Goal: Information Seeking & Learning: Learn about a topic

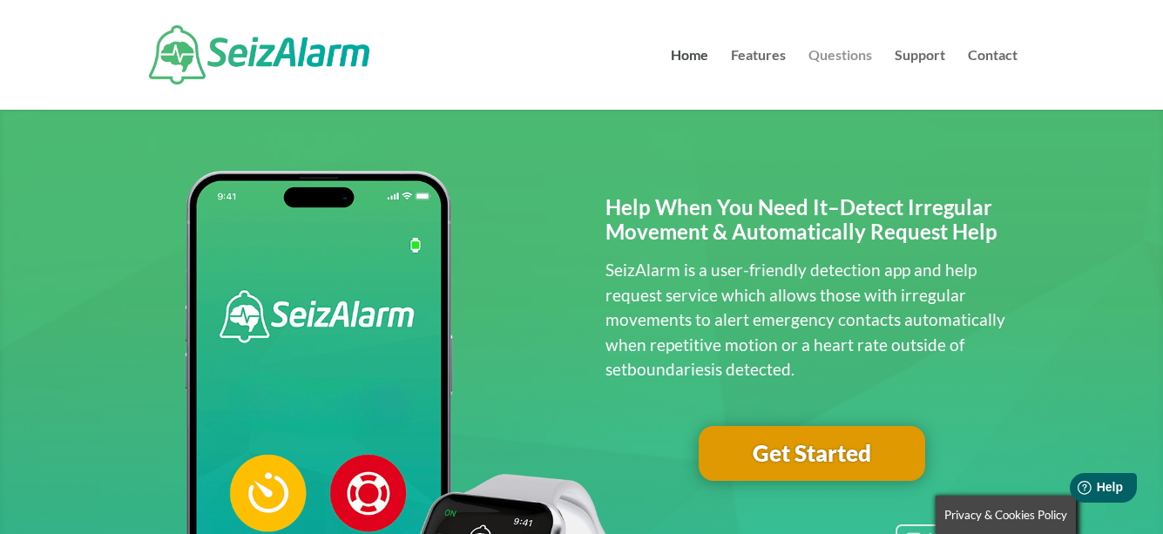
click at [839, 52] on link "Questions" at bounding box center [840, 79] width 64 height 61
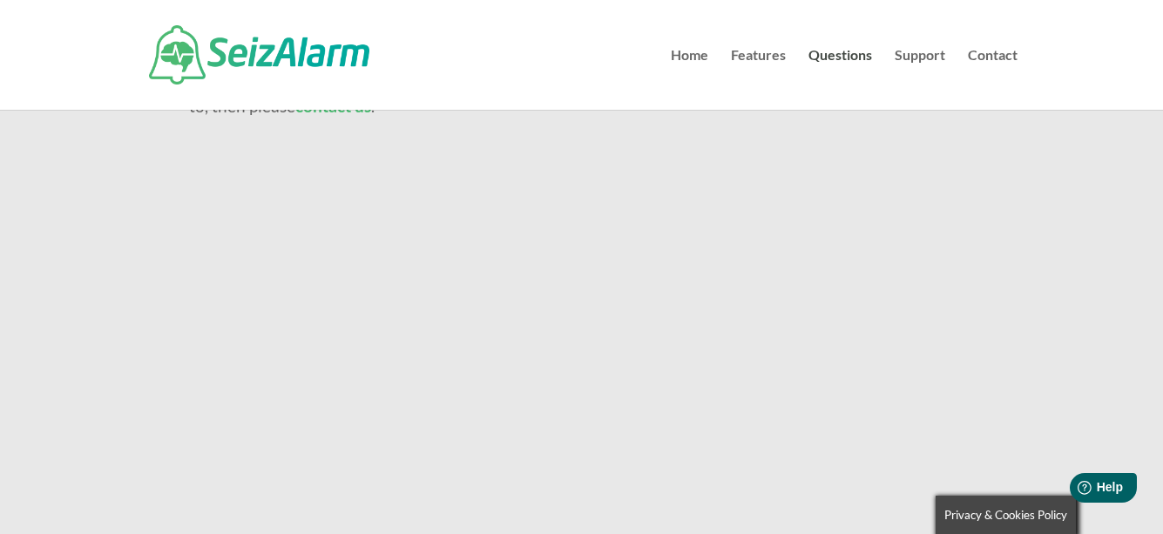
scroll to position [174, 0]
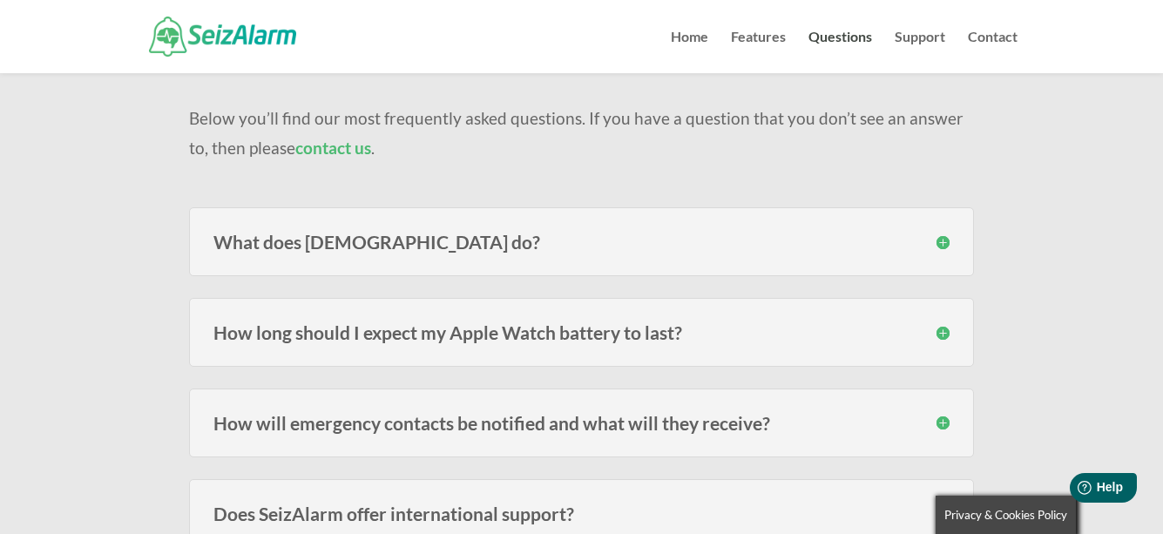
click at [443, 239] on h3 "What does [DEMOGRAPHIC_DATA] do?" at bounding box center [581, 242] width 736 height 18
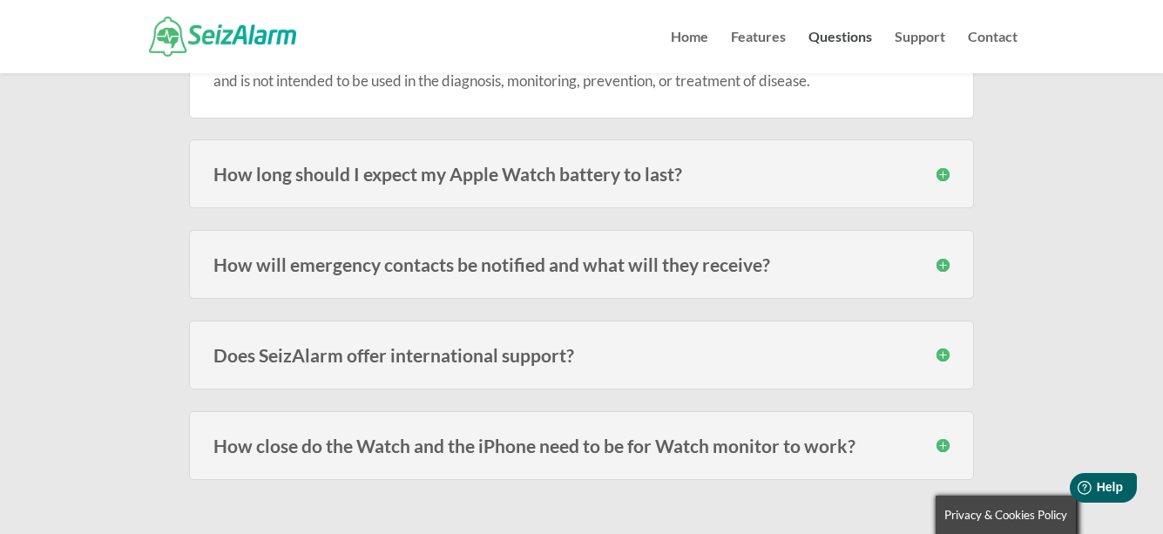
scroll to position [523, 0]
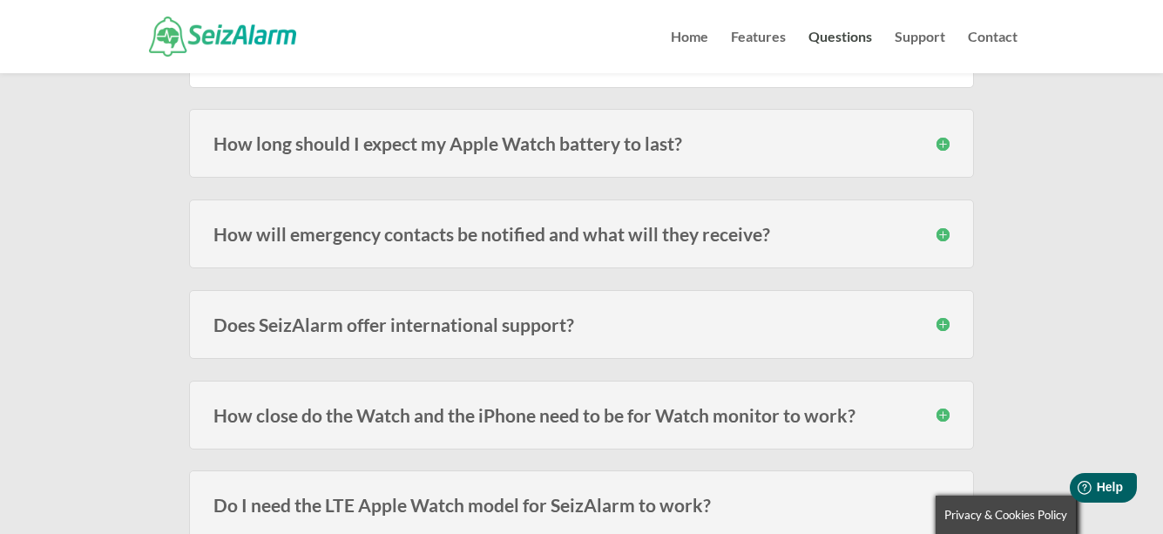
click at [422, 245] on div "How will emergency contacts be notified and what will they receive? Emergency c…" at bounding box center [581, 233] width 785 height 69
click at [943, 233] on h3 "How will emergency contacts be notified and what will they receive?" at bounding box center [581, 234] width 736 height 18
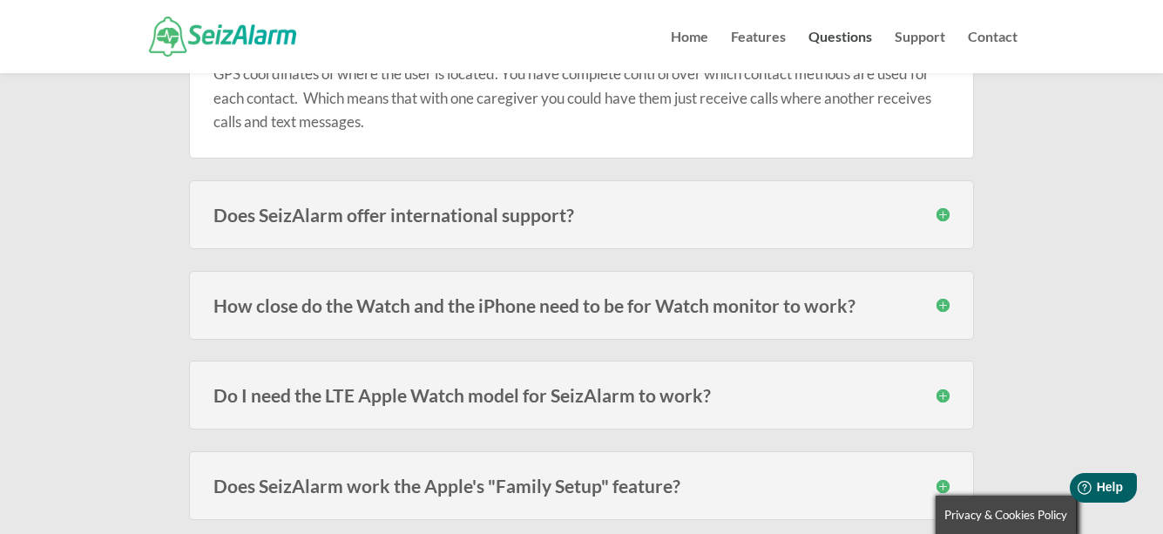
scroll to position [784, 0]
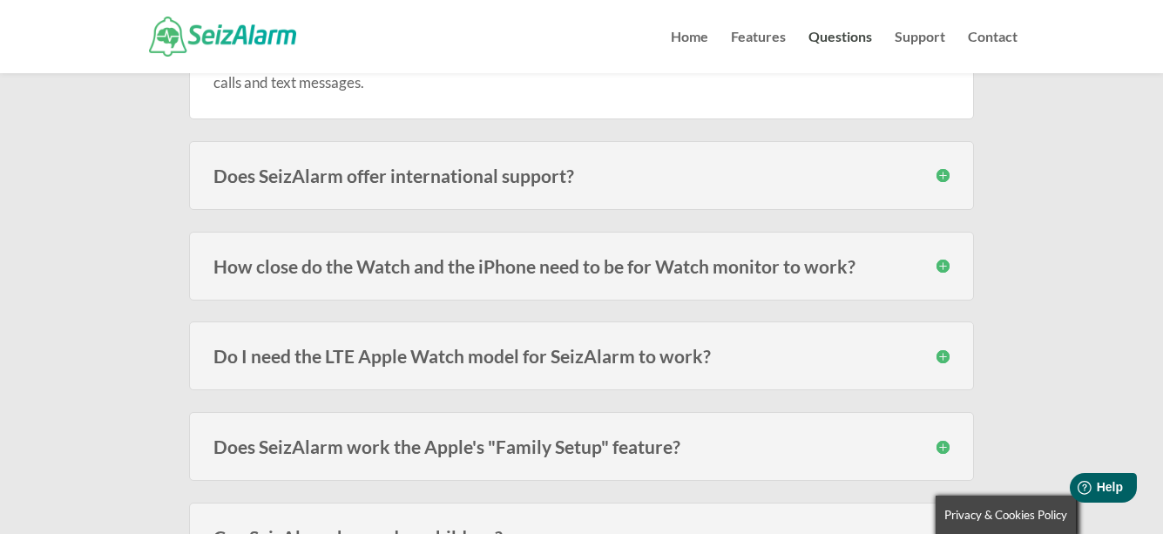
click at [940, 266] on h3 "How close do the Watch and the iPhone need to be for Watch monitor to work?" at bounding box center [581, 266] width 736 height 18
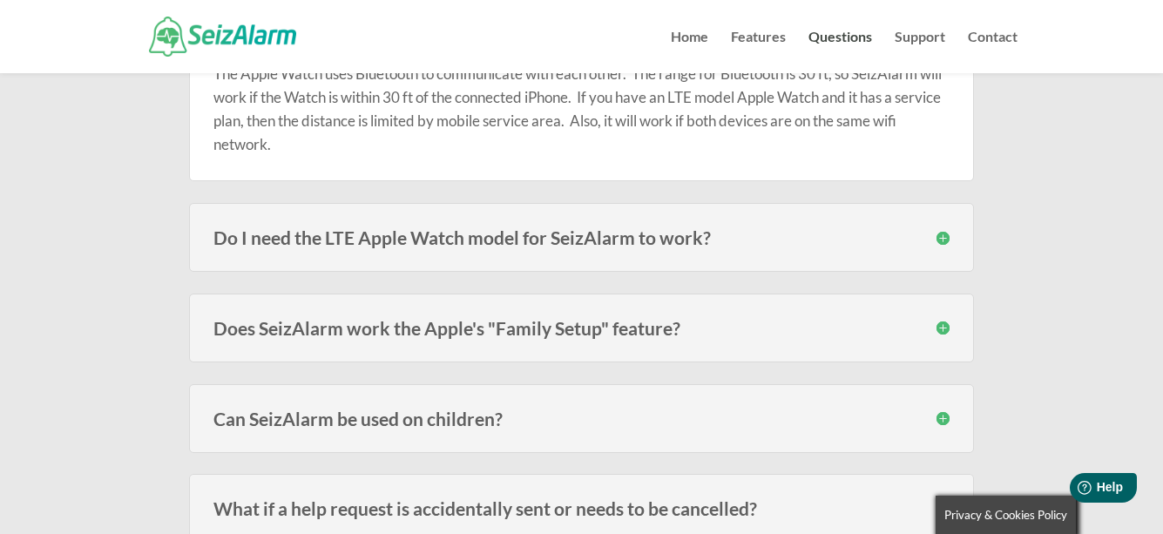
scroll to position [1045, 0]
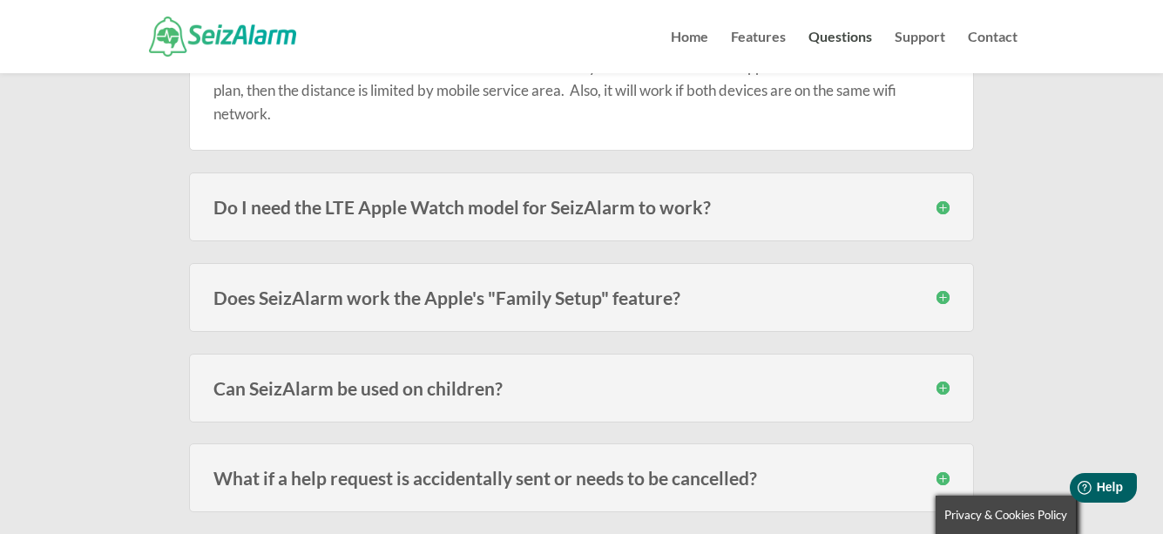
click at [942, 206] on h3 "Do I need the LTE Apple Watch model for SeizAlarm to work?" at bounding box center [581, 207] width 736 height 18
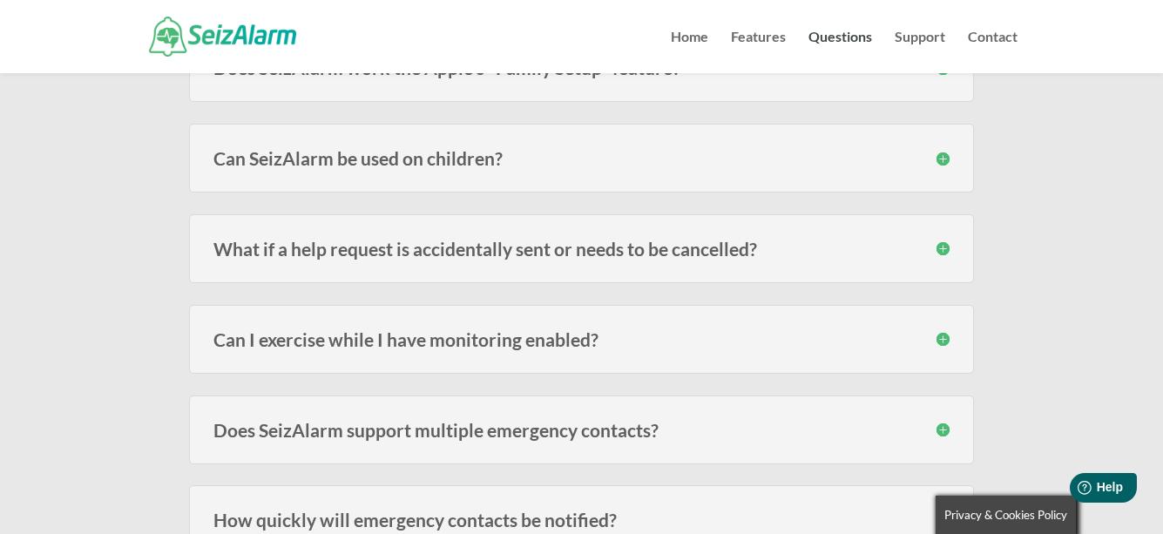
scroll to position [1394, 0]
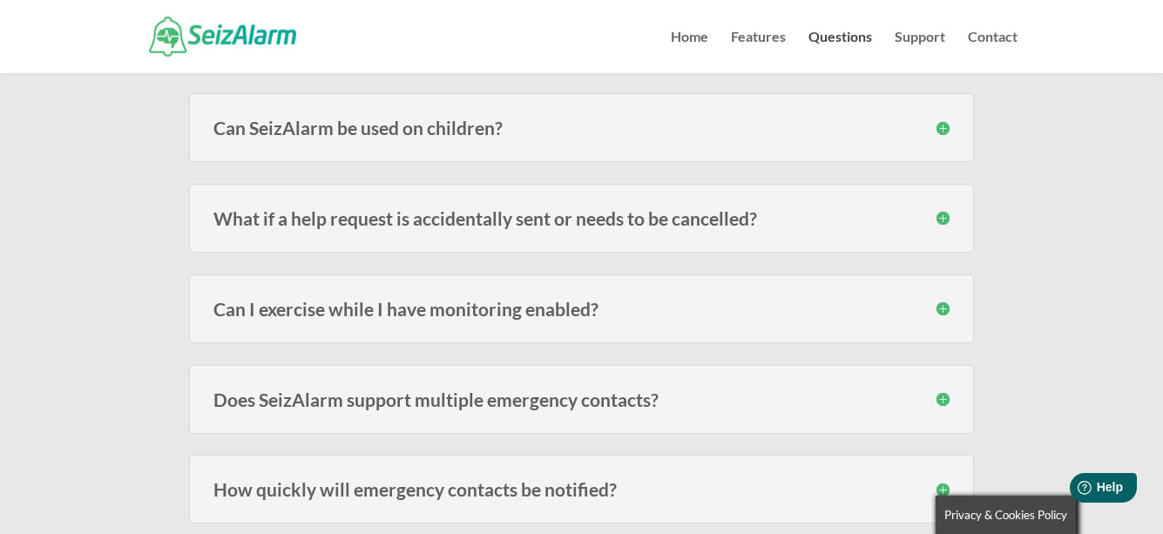
click at [937, 219] on h3 "What if a help request is accidentally sent or needs to be cancelled?" at bounding box center [581, 218] width 736 height 18
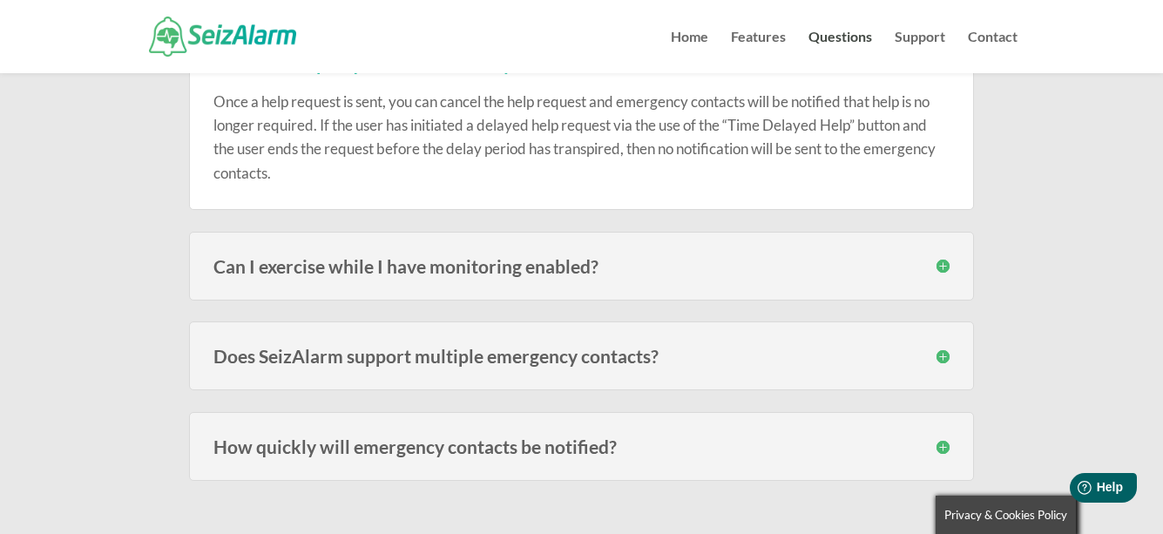
scroll to position [1568, 0]
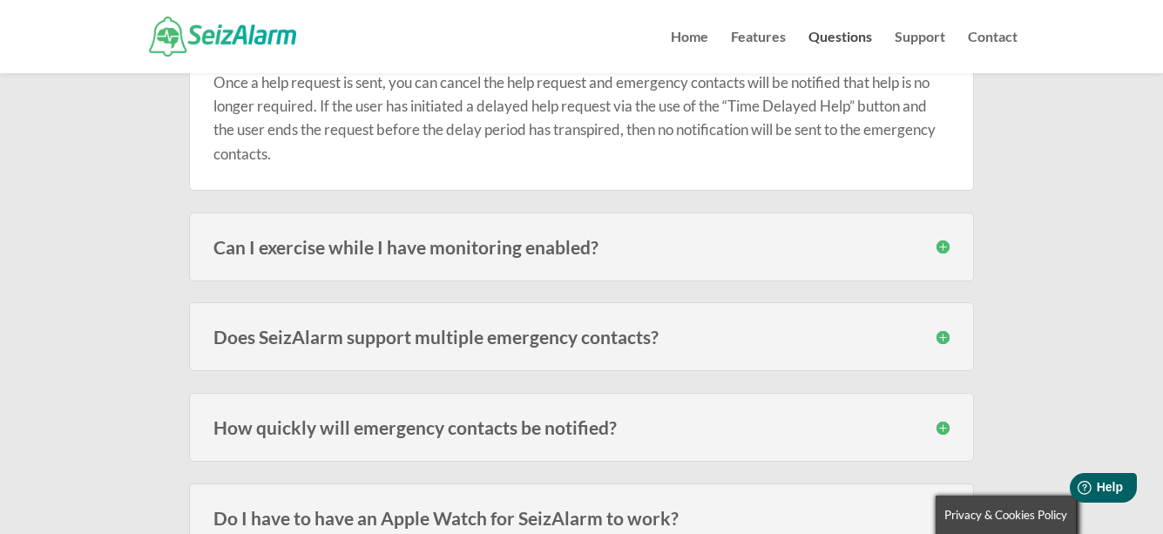
click at [945, 250] on h3 "Can I exercise while I have monitoring enabled?" at bounding box center [581, 247] width 736 height 18
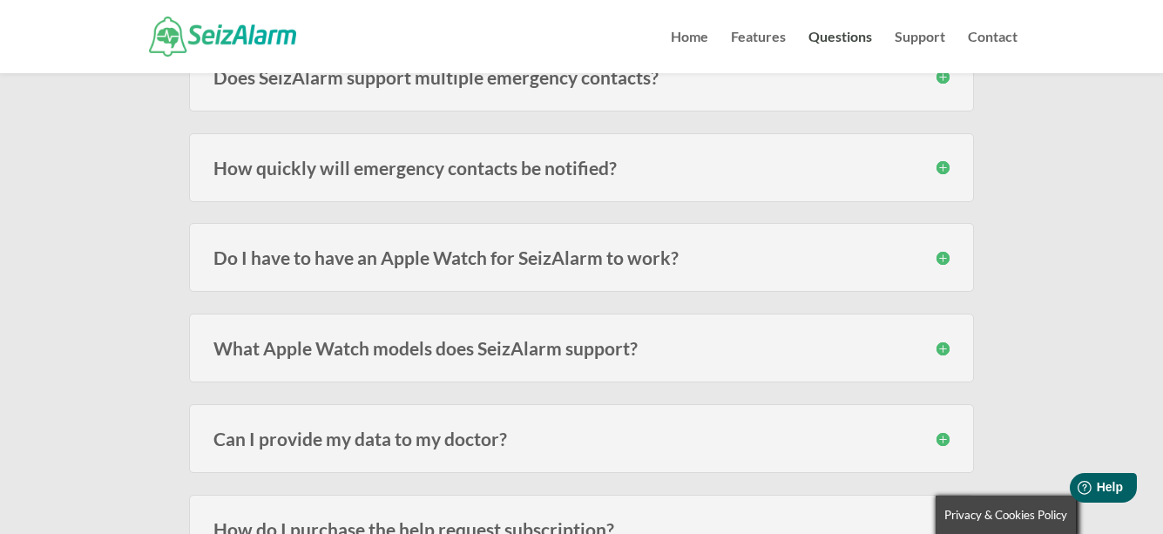
scroll to position [2003, 0]
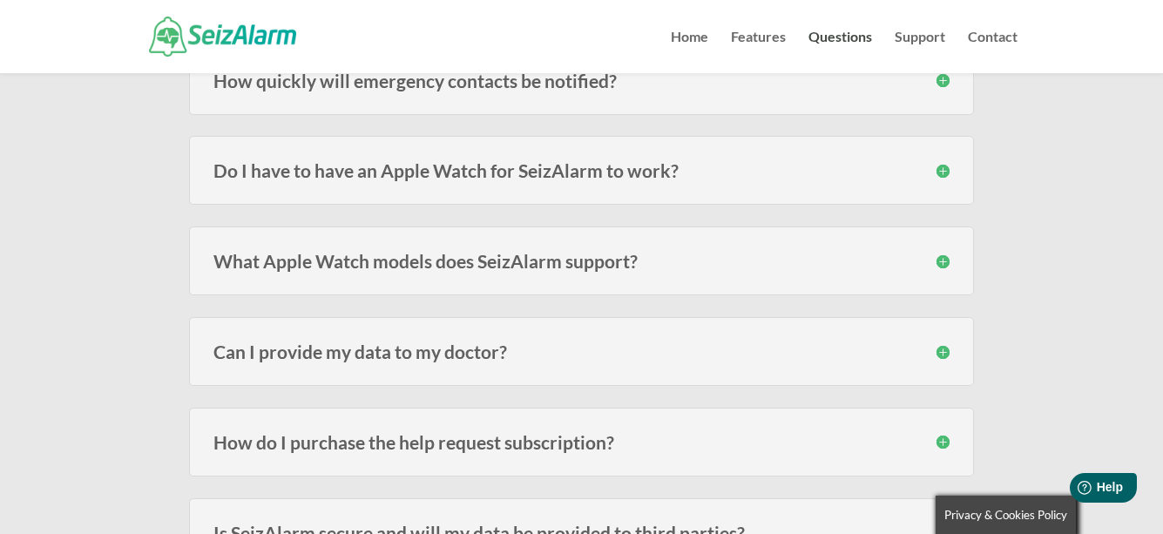
click at [941, 260] on h3 "What Apple Watch models does SeizAlarm support?" at bounding box center [581, 261] width 736 height 18
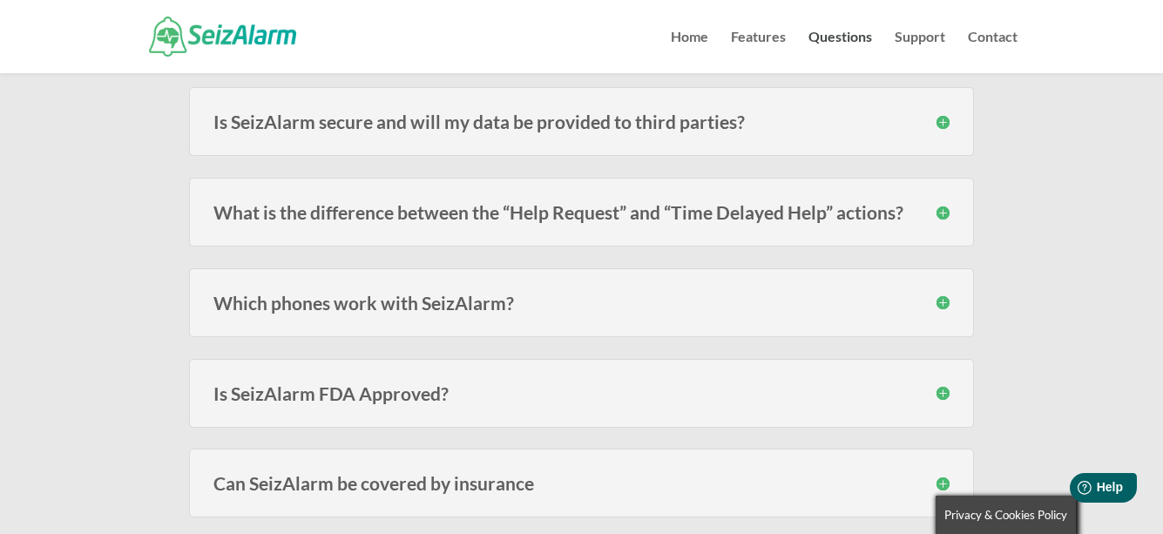
scroll to position [2613, 0]
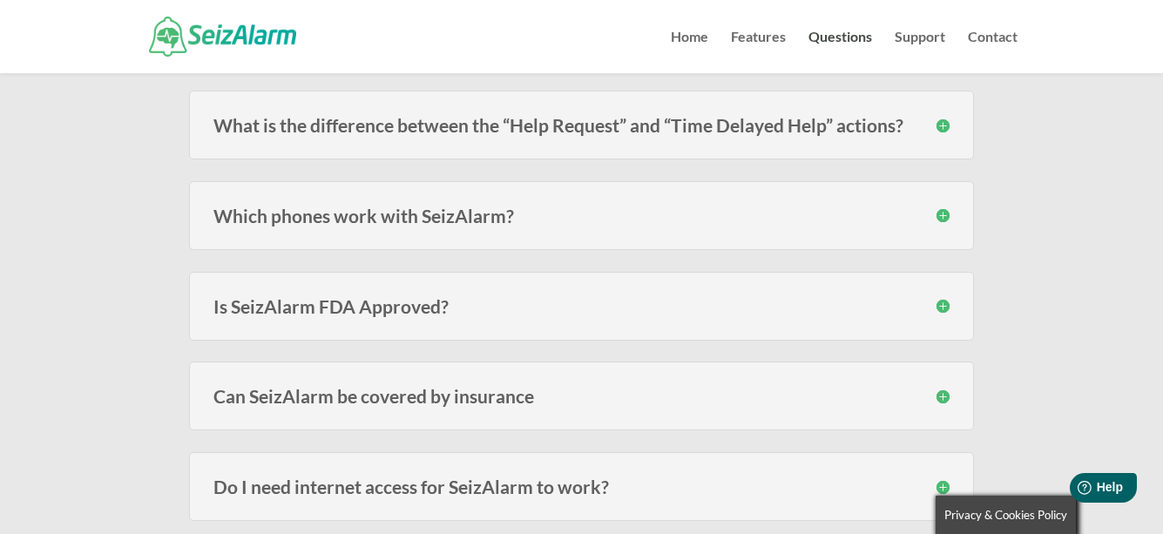
click at [943, 216] on h3 "Which phones work with SeizAlarm?" at bounding box center [581, 215] width 736 height 18
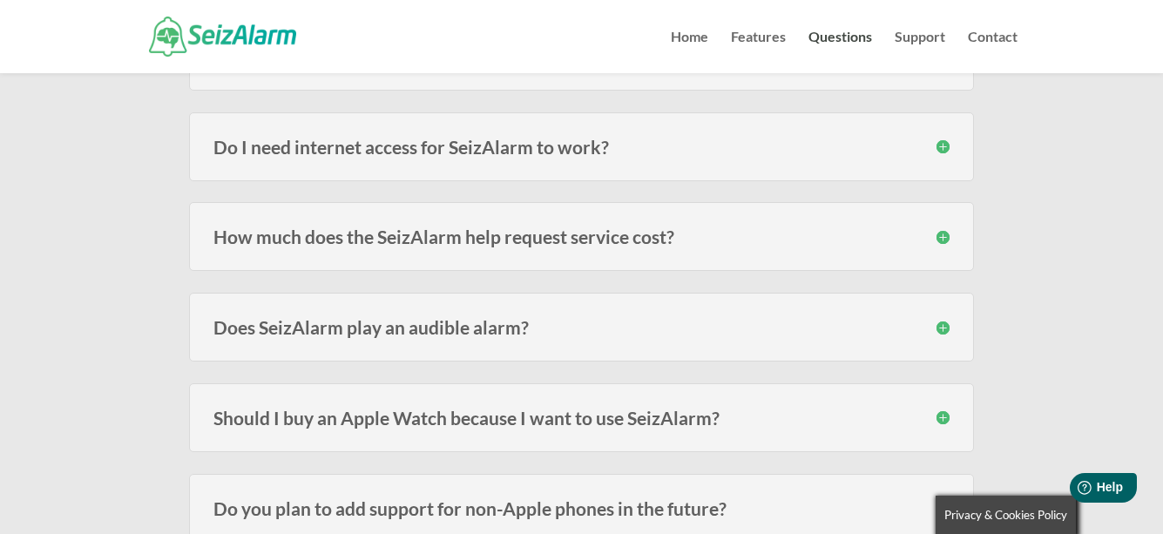
scroll to position [3049, 0]
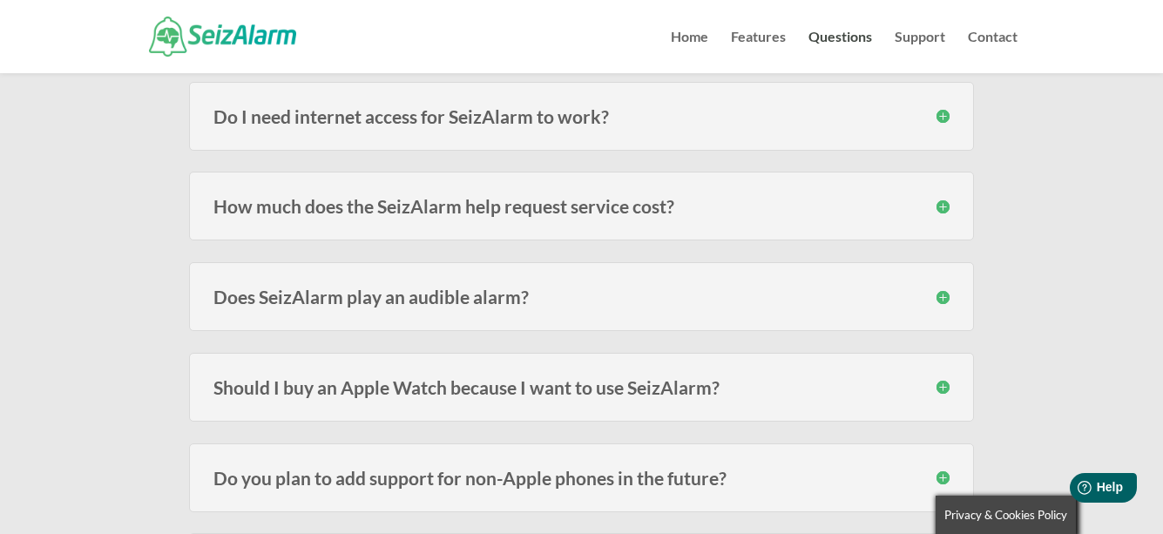
click at [947, 209] on h3 "How much does the SeizAlarm help request service cost?" at bounding box center [581, 206] width 736 height 18
